Goal: Information Seeking & Learning: Find specific fact

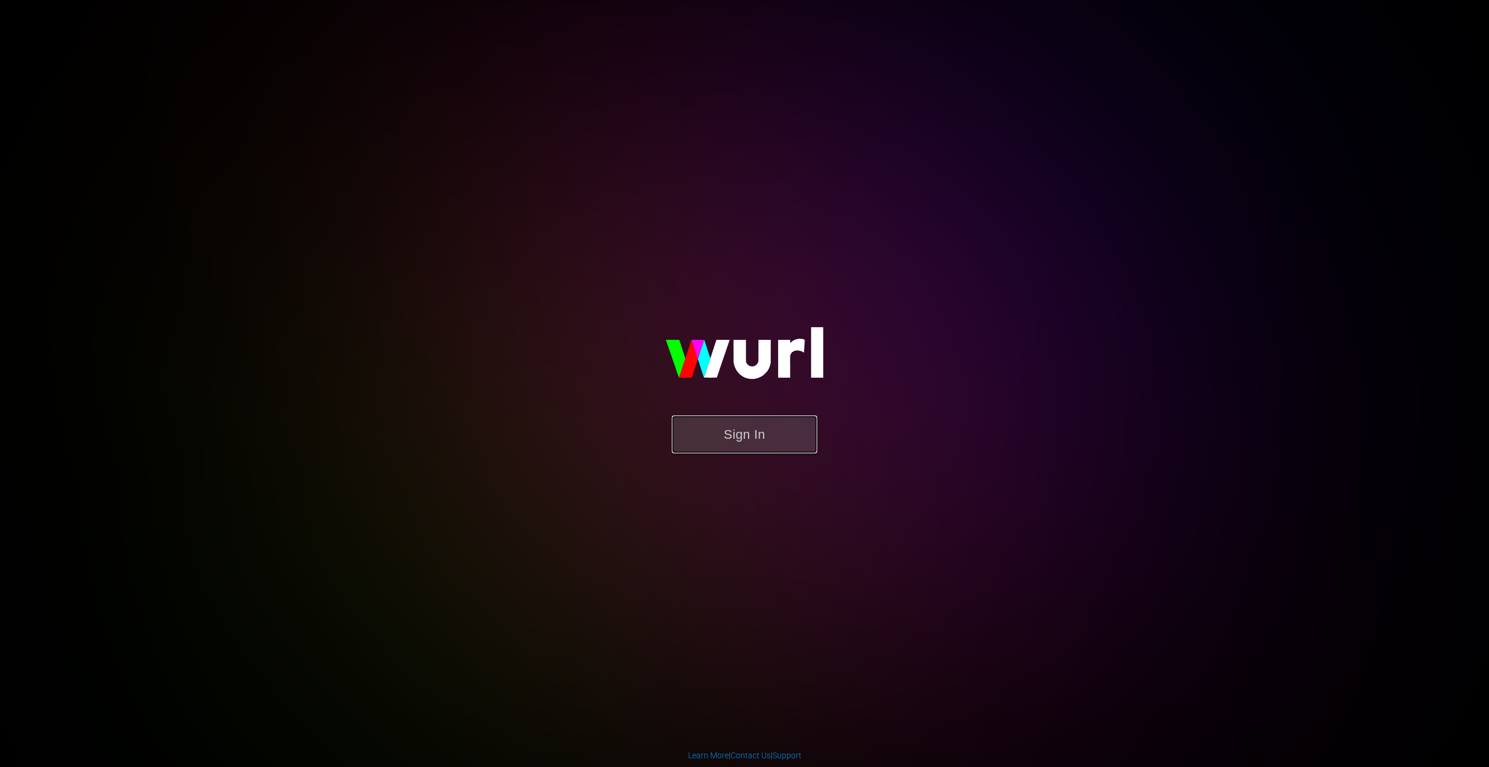
click at [742, 438] on button "Sign In" at bounding box center [744, 434] width 145 height 38
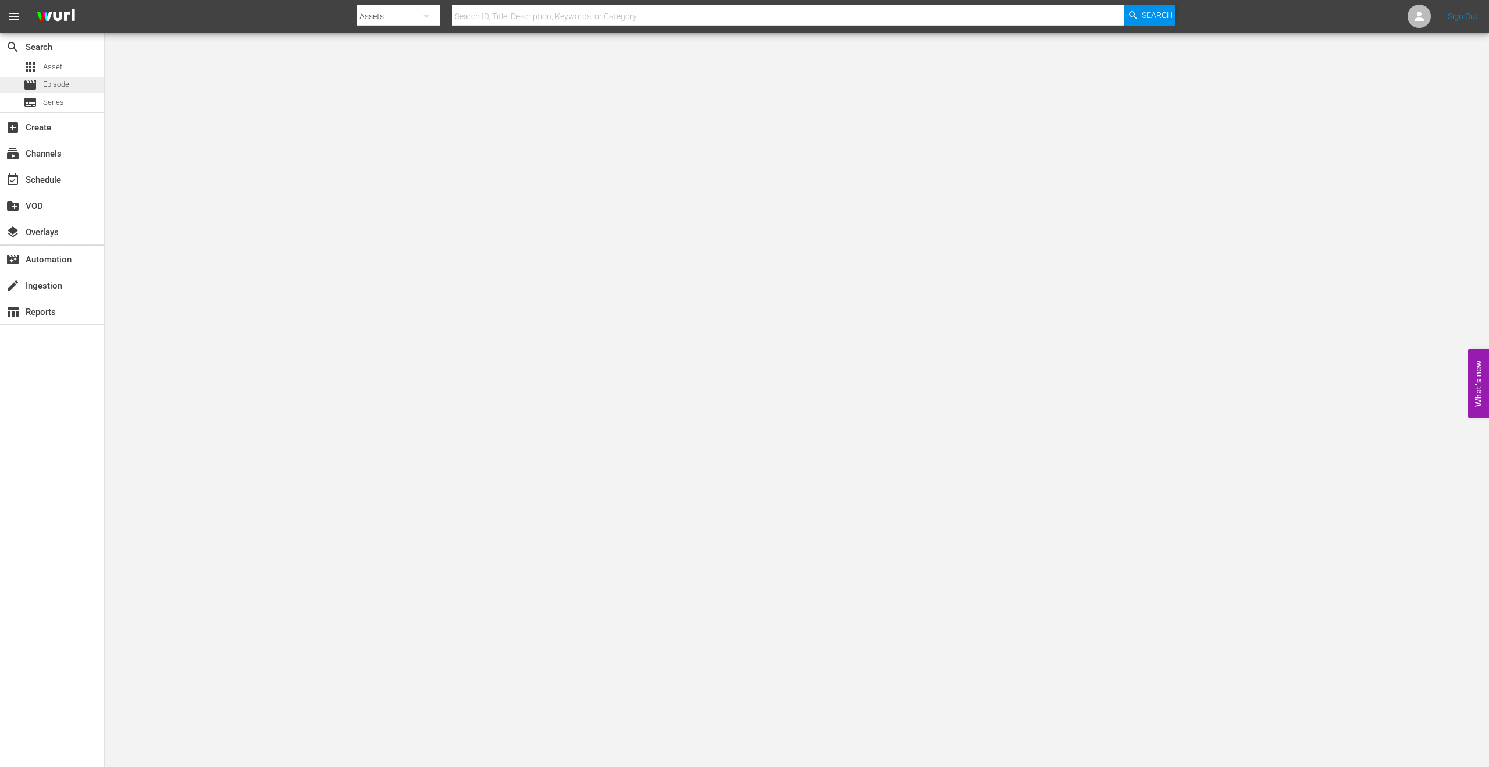
click at [57, 90] on span "Episode" at bounding box center [56, 85] width 26 height 12
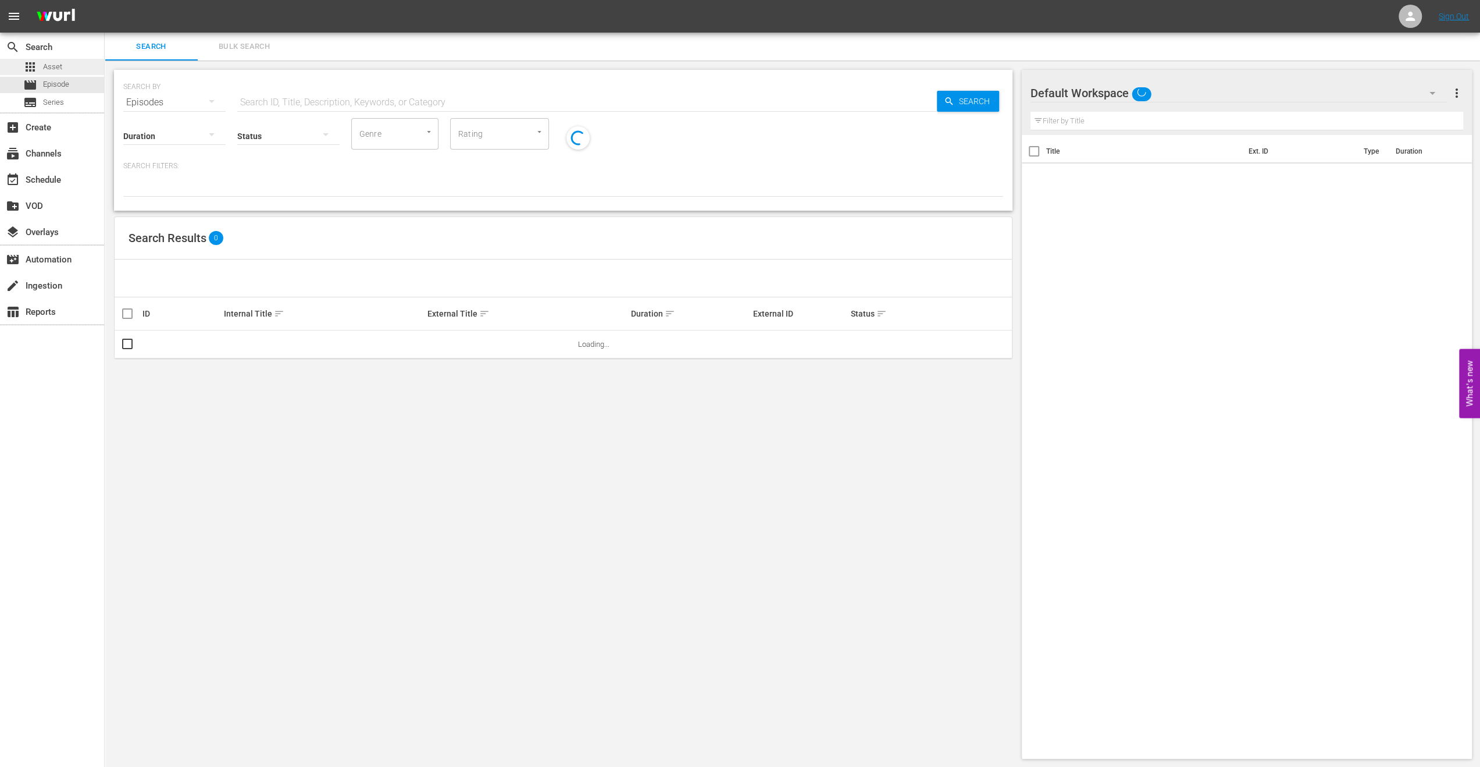
click at [53, 69] on span "Asset" at bounding box center [52, 67] width 19 height 12
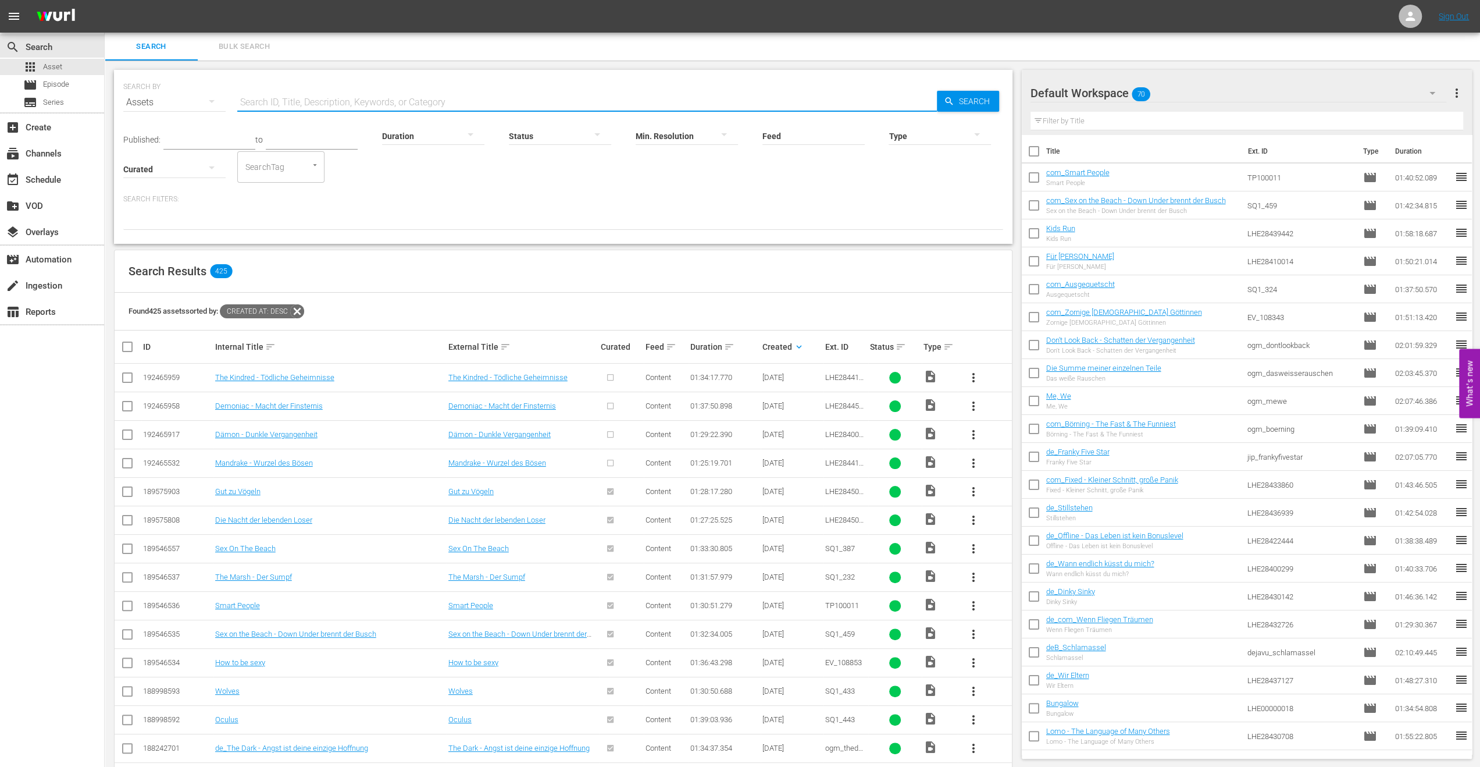
click at [307, 98] on input "text" at bounding box center [587, 102] width 700 height 28
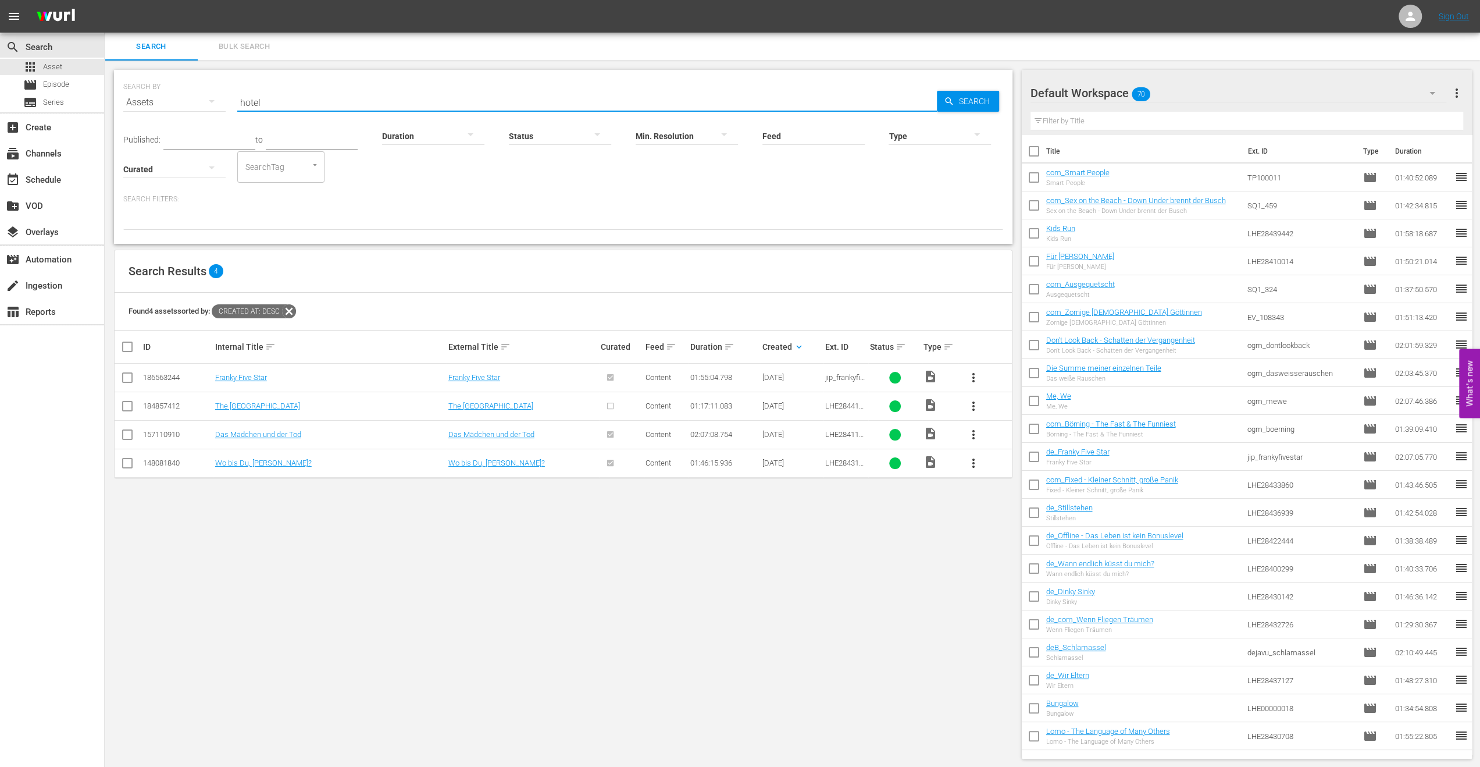
click at [347, 110] on input "hotel" at bounding box center [587, 102] width 700 height 28
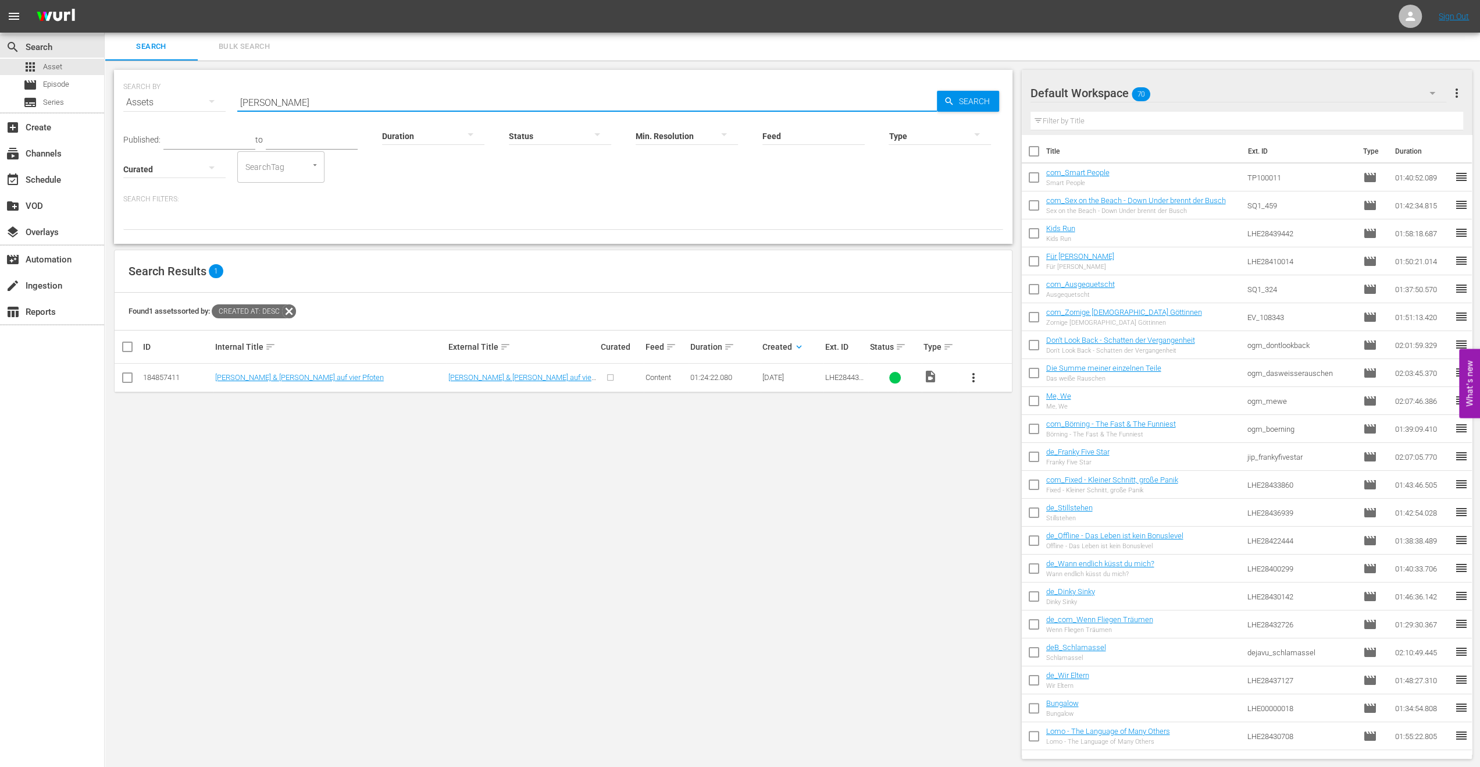
click at [466, 106] on input "[PERSON_NAME]" at bounding box center [587, 102] width 700 height 28
click at [464, 94] on input "[PERSON_NAME]" at bounding box center [587, 102] width 700 height 28
click at [373, 95] on input "devil" at bounding box center [587, 102] width 700 height 28
click at [366, 102] on input "devil" at bounding box center [587, 102] width 700 height 28
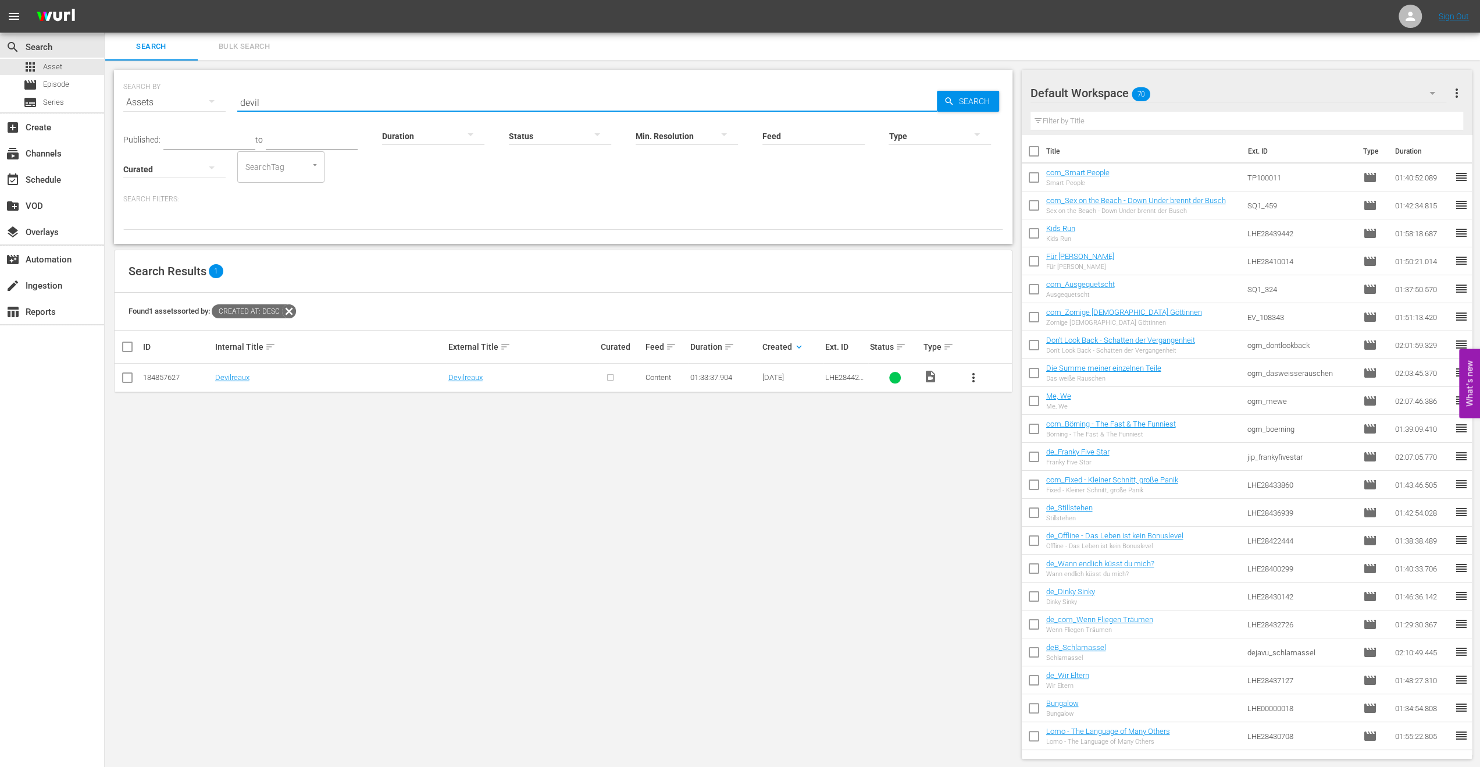
click at [366, 102] on input "devil" at bounding box center [587, 102] width 700 height 28
click at [324, 94] on input "erad" at bounding box center [587, 102] width 700 height 28
click at [416, 103] on input "fear" at bounding box center [587, 102] width 700 height 28
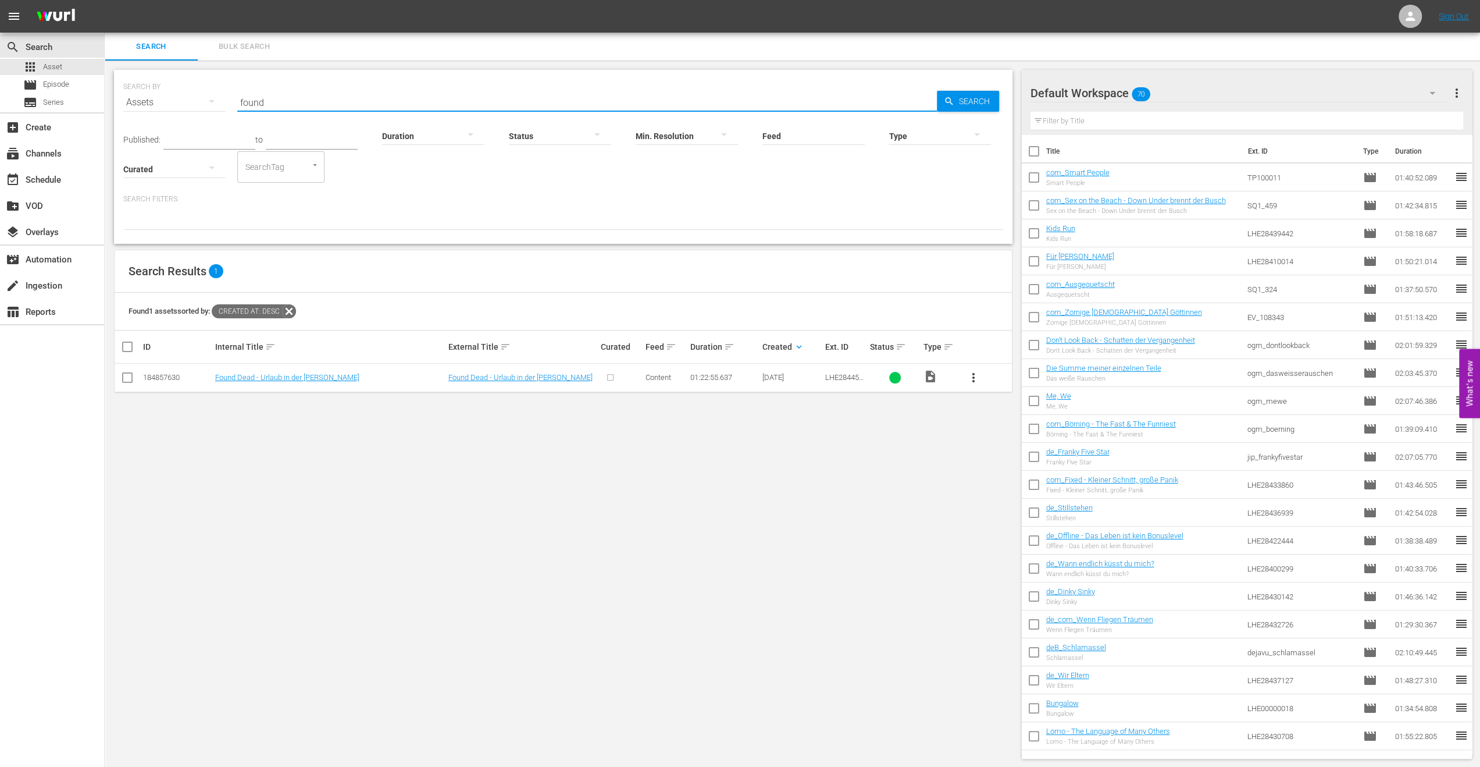
click at [297, 95] on input "found" at bounding box center [587, 102] width 700 height 28
click at [297, 95] on input "rave" at bounding box center [587, 102] width 700 height 28
click at [283, 100] on input "rave" at bounding box center [587, 102] width 700 height 28
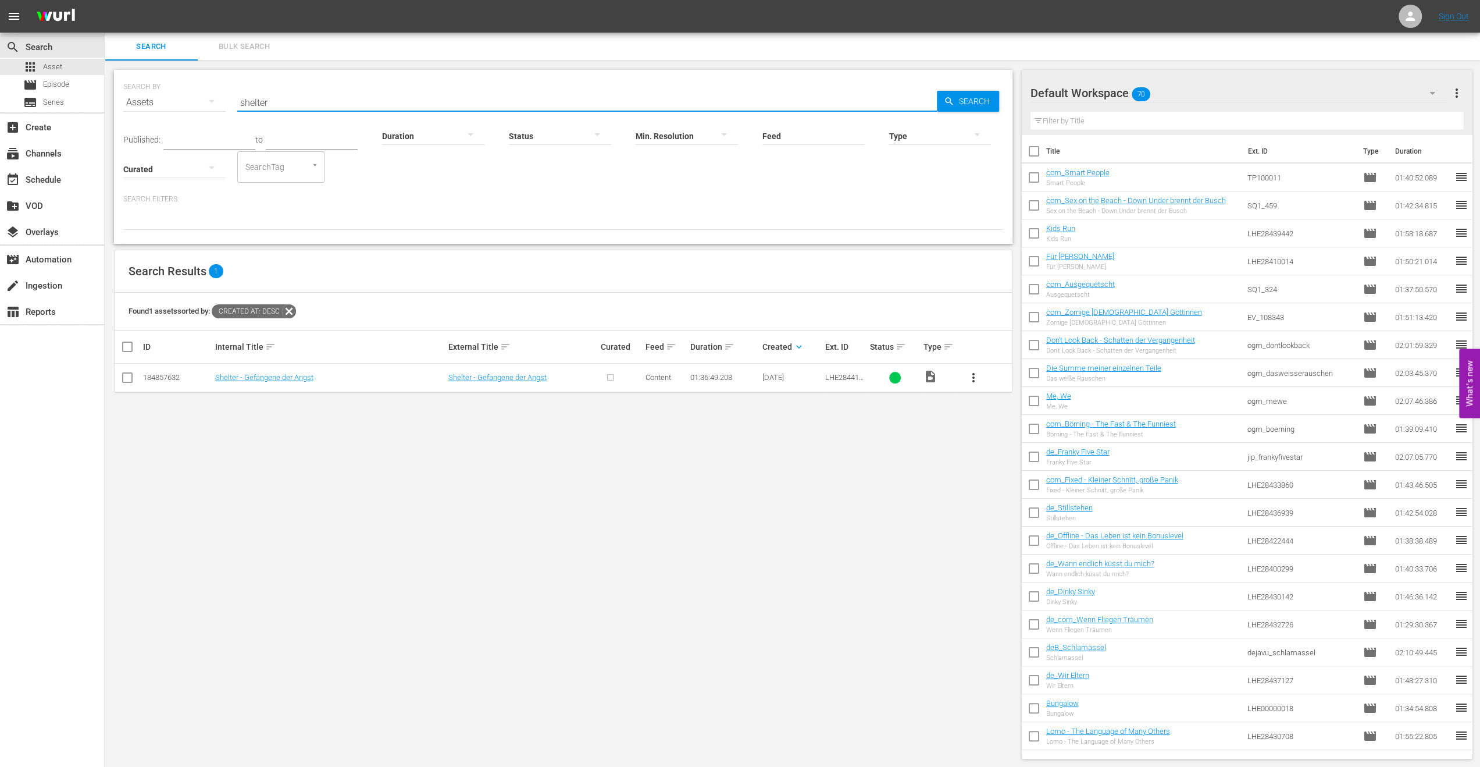
click at [329, 92] on input "shelter" at bounding box center [587, 102] width 700 height 28
click at [283, 97] on input "burn" at bounding box center [587, 102] width 700 height 28
click at [276, 102] on input "burn" at bounding box center [587, 102] width 700 height 28
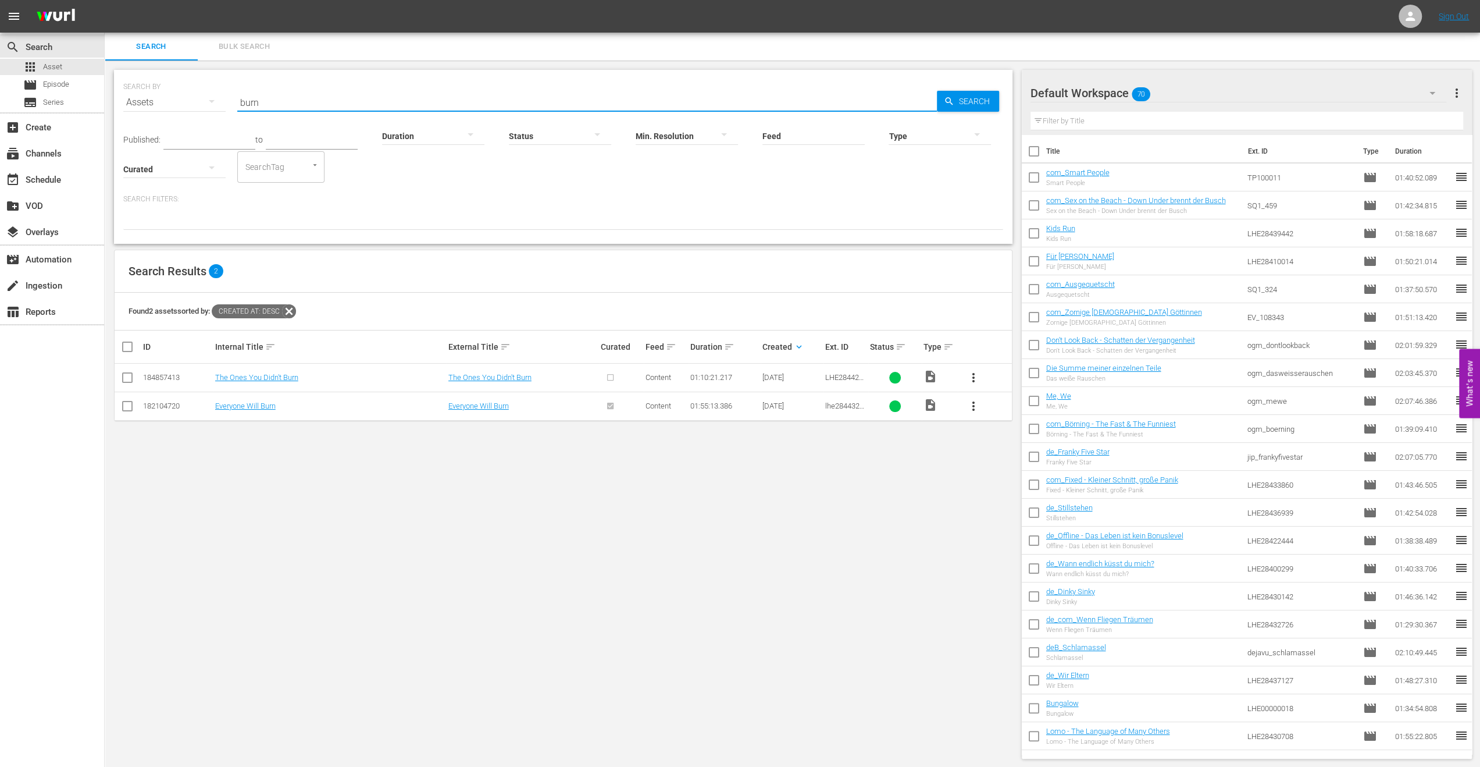
click at [273, 101] on input "burn" at bounding box center [587, 102] width 700 height 28
click at [255, 96] on input "burn" at bounding box center [587, 102] width 700 height 28
click at [254, 95] on input "burn" at bounding box center [587, 102] width 700 height 28
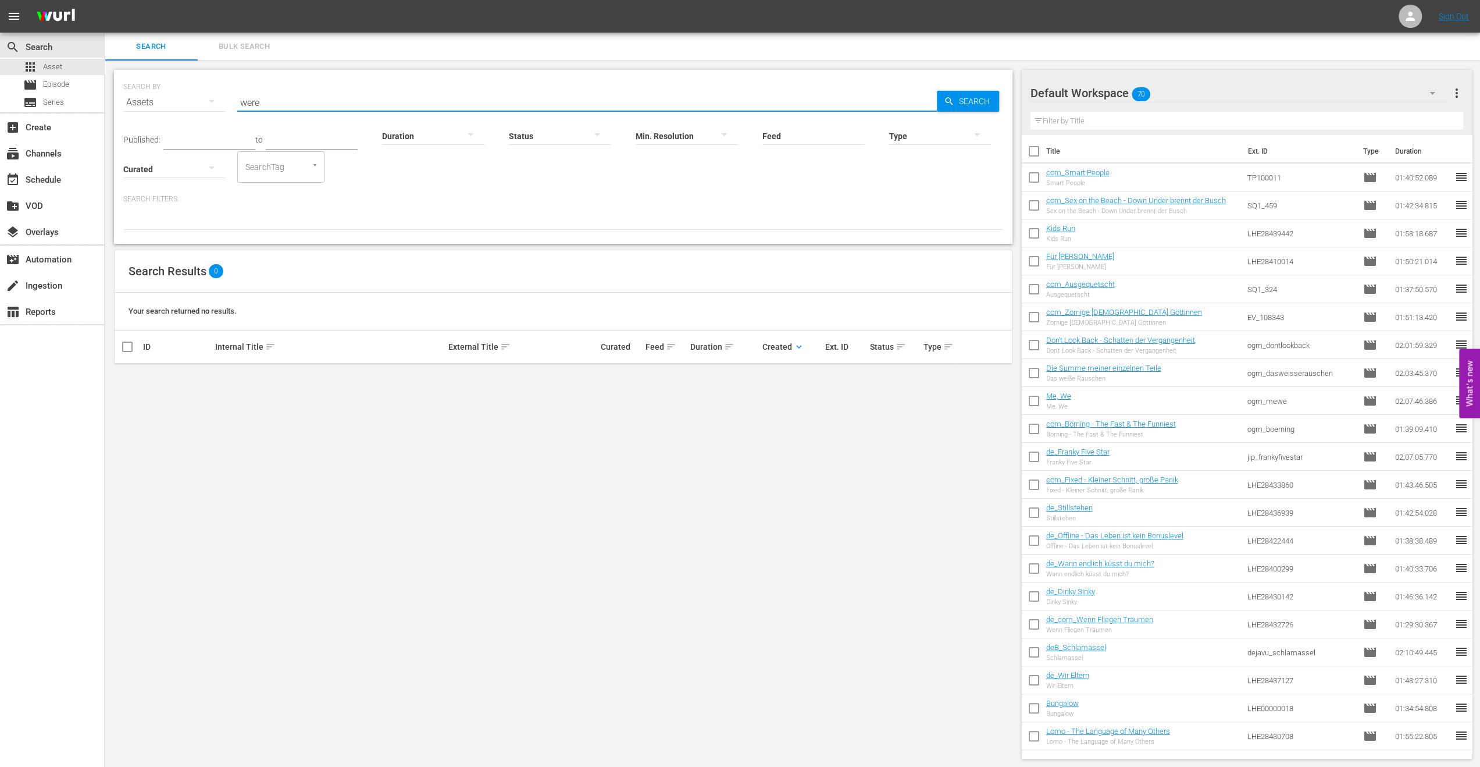
click at [435, 105] on input "were" at bounding box center [587, 102] width 700 height 28
drag, startPoint x: 247, startPoint y: 106, endPoint x: 252, endPoint y: 110, distance: 7.1
click at [251, 109] on input "abbe" at bounding box center [587, 102] width 700 height 28
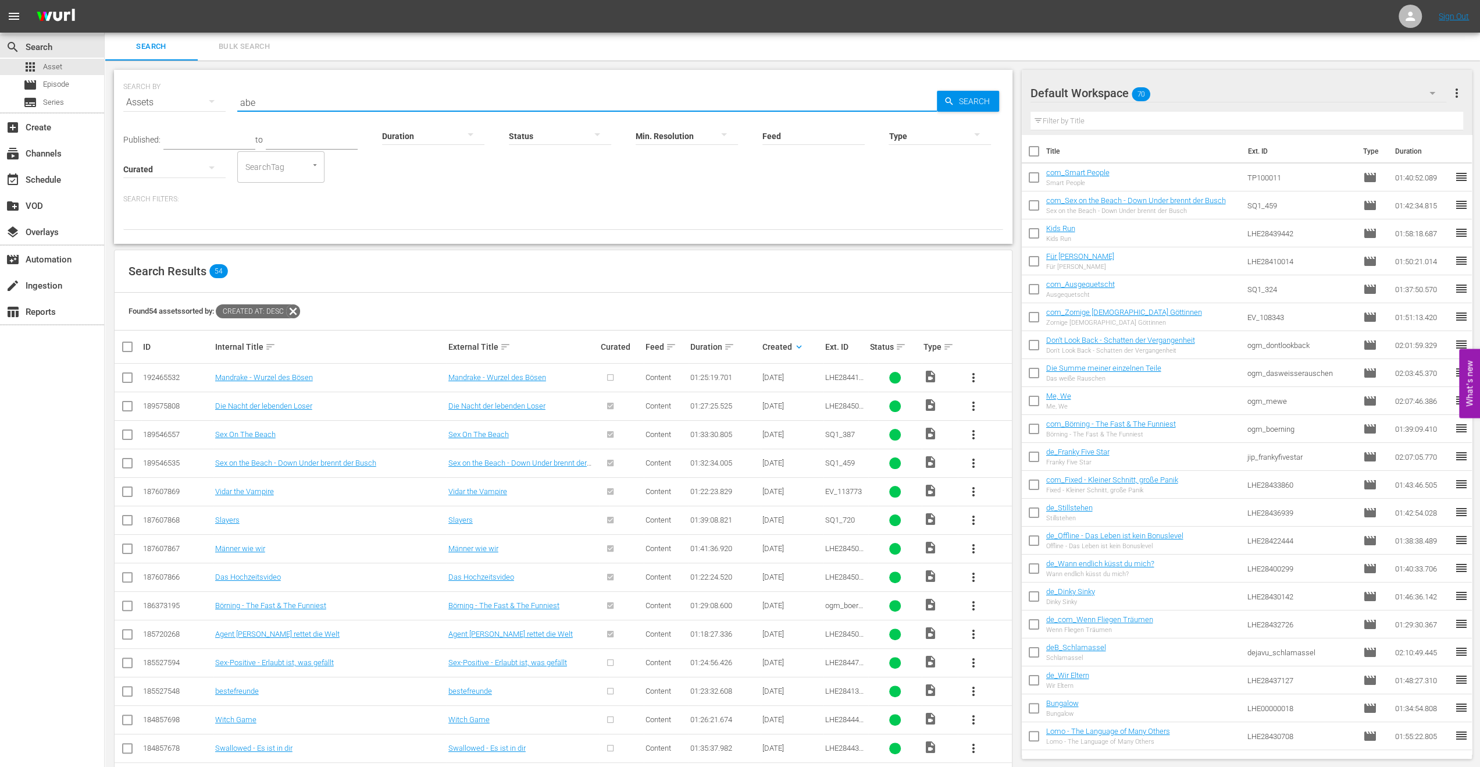
click at [298, 94] on input "abe" at bounding box center [587, 102] width 700 height 28
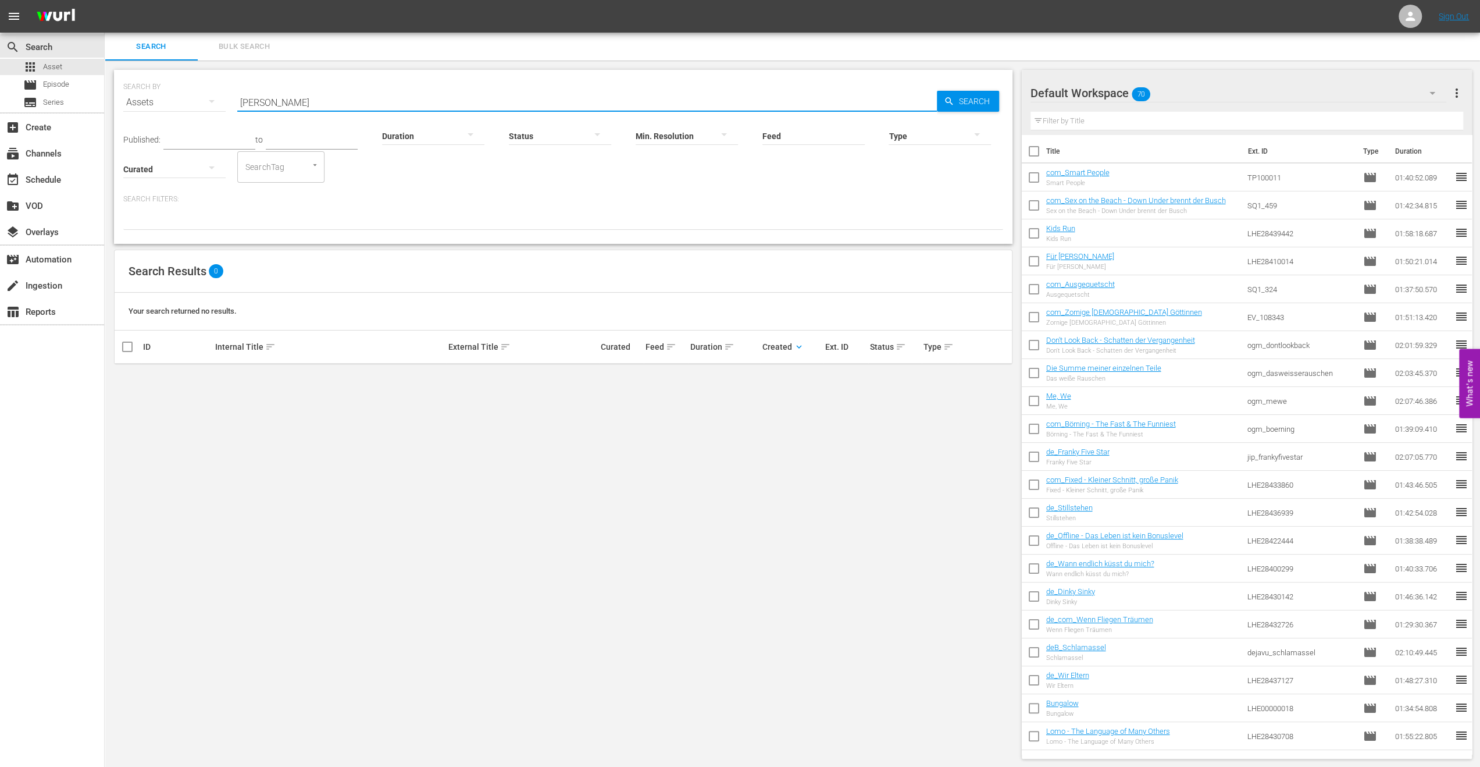
click at [324, 101] on input "[PERSON_NAME]" at bounding box center [587, 102] width 700 height 28
click at [279, 101] on input "rave" at bounding box center [587, 102] width 700 height 28
click at [325, 103] on input "ripper" at bounding box center [587, 102] width 700 height 28
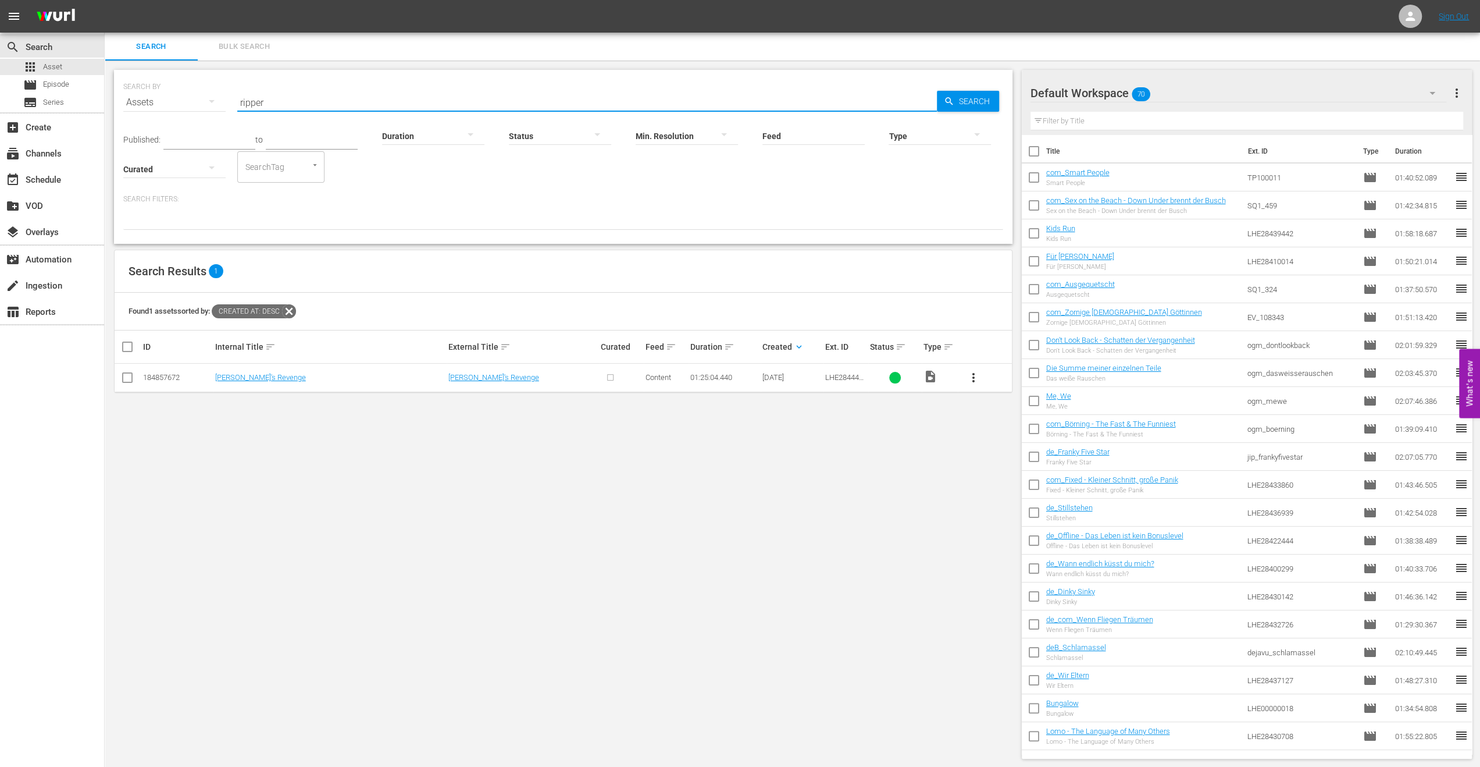
click at [325, 103] on input "ripper" at bounding box center [587, 102] width 700 height 28
click at [280, 108] on input "soul" at bounding box center [587, 102] width 700 height 28
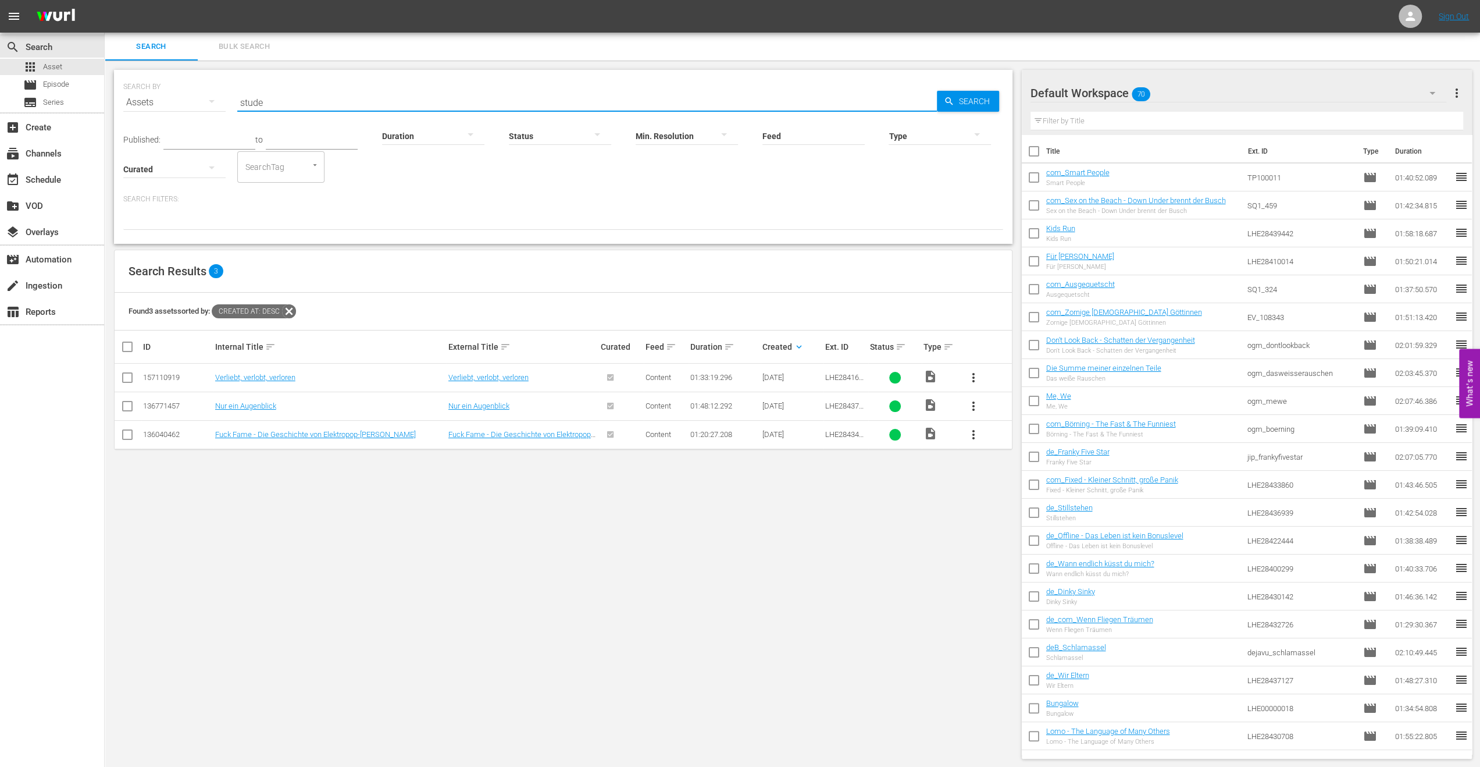
click at [295, 95] on input "stude" at bounding box center [587, 102] width 700 height 28
type input "blood"
